Goal: Register for event/course

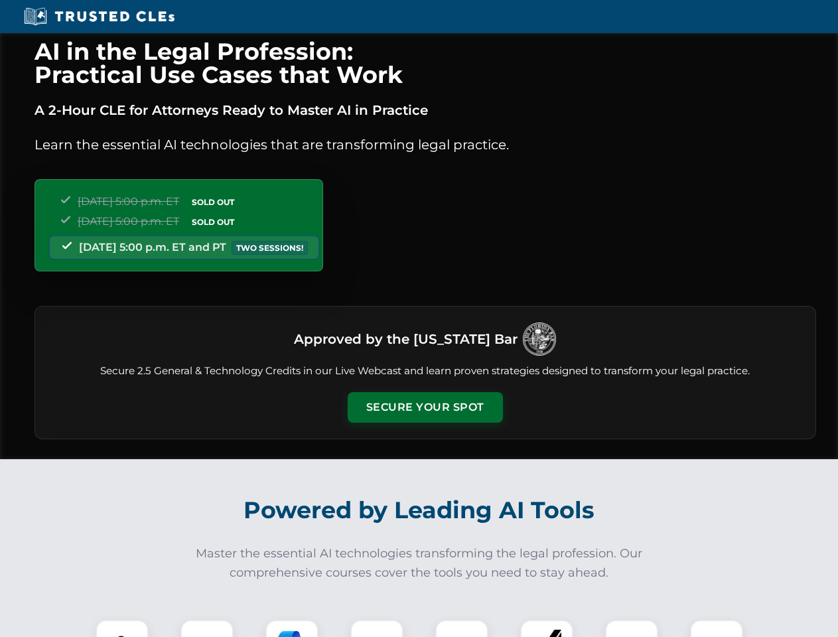
click at [425, 408] on button "Secure Your Spot" at bounding box center [425, 407] width 155 height 31
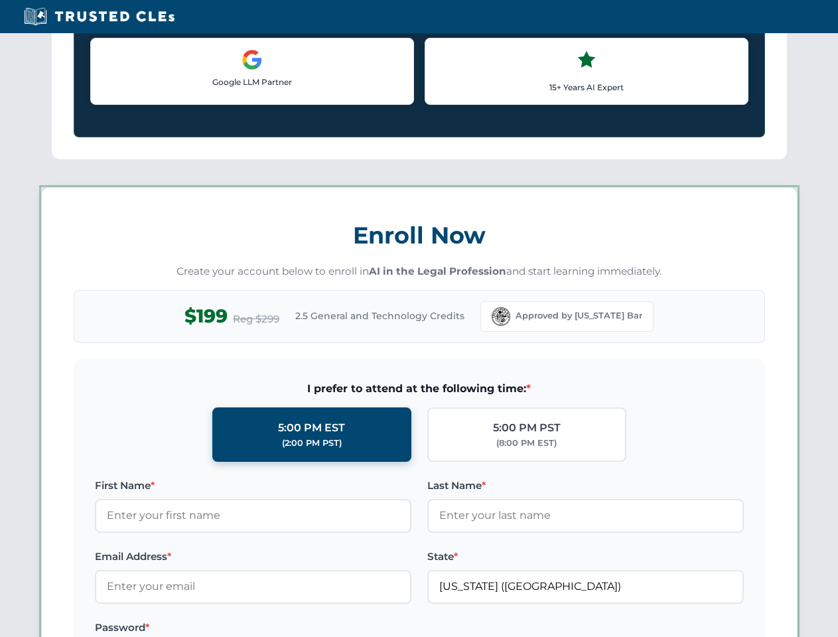
click at [292, 629] on label "Password *" at bounding box center [253, 628] width 317 height 16
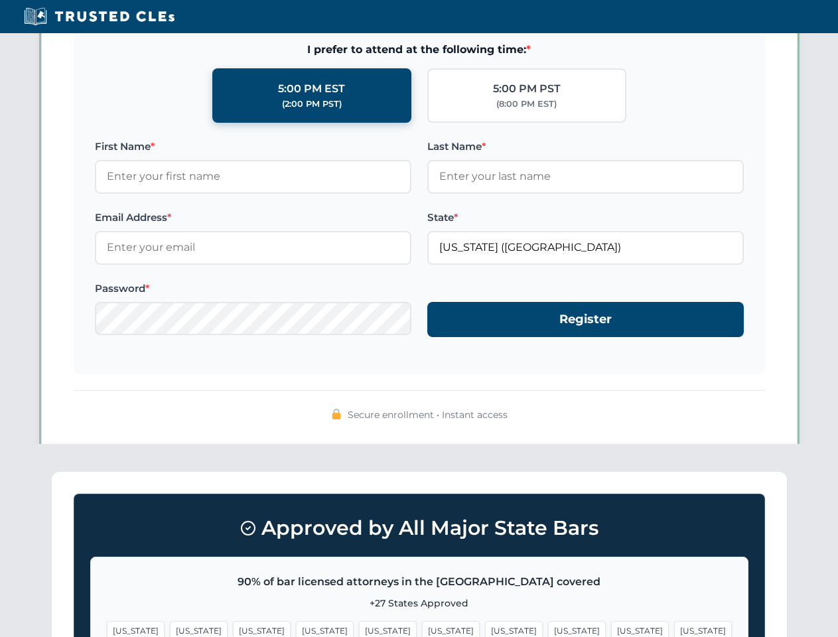
click at [611, 629] on span "[US_STATE]" at bounding box center [640, 630] width 58 height 19
